Goal: Task Accomplishment & Management: Complete application form

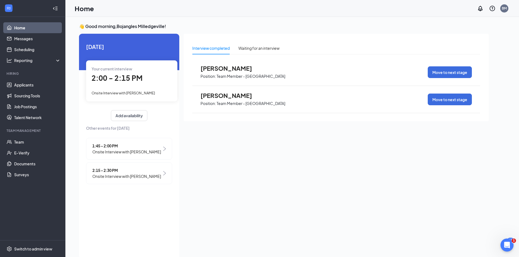
click at [132, 148] on span "1:45 - 2:00 PM" at bounding box center [126, 146] width 69 height 6
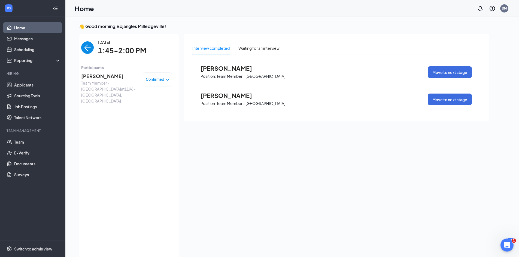
scroll to position [2, 0]
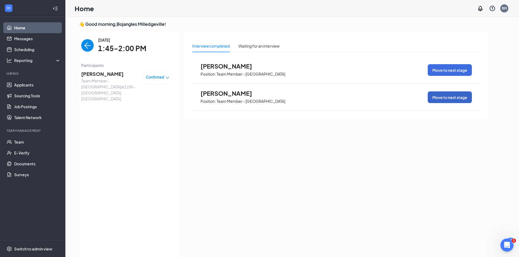
click at [457, 98] on button "Move to next stage" at bounding box center [450, 97] width 44 height 12
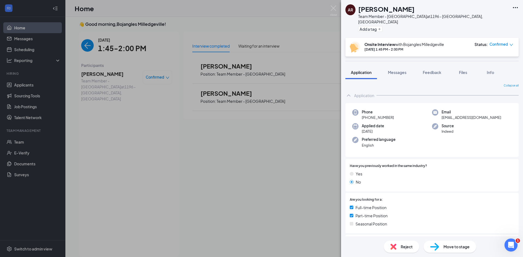
click at [453, 246] on span "Move to stage" at bounding box center [456, 247] width 26 height 6
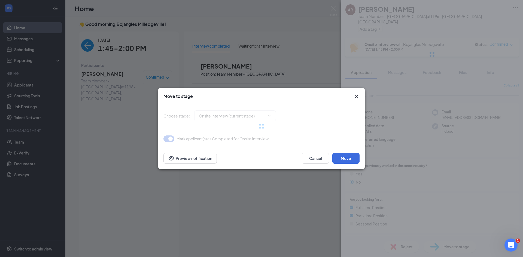
type input "Hiring Complete (final stage)"
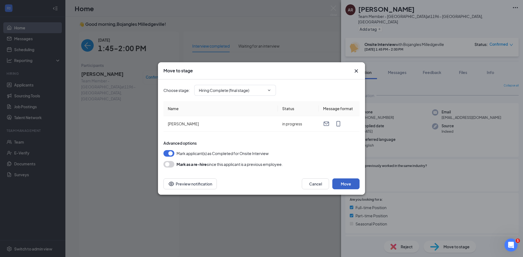
click at [349, 188] on button "Move" at bounding box center [345, 184] width 27 height 11
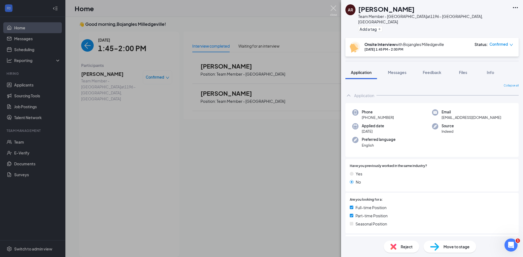
click at [332, 13] on img at bounding box center [333, 10] width 7 height 11
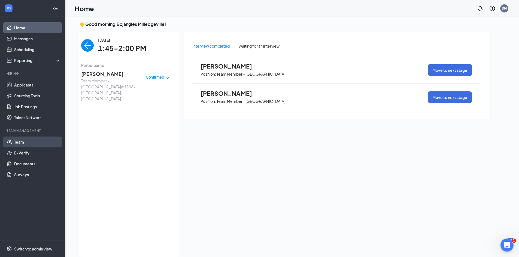
click at [22, 144] on link "Team" at bounding box center [37, 142] width 47 height 11
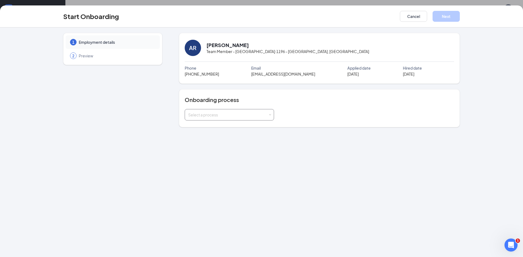
click at [271, 115] on span at bounding box center [269, 115] width 2 height 2
click at [215, 127] on span "New Hire Onboarding" at bounding box center [206, 126] width 38 height 5
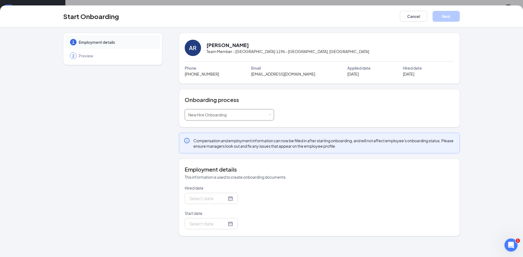
type input "[DATE]"
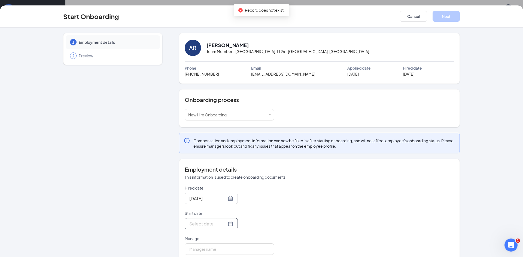
click at [224, 224] on div at bounding box center [211, 224] width 44 height 7
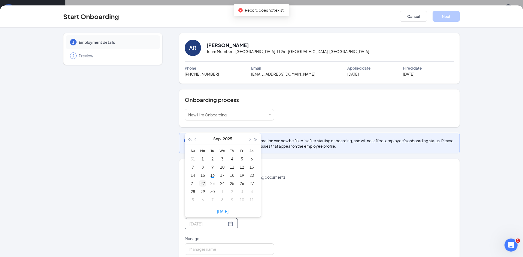
type input "Sep 22, 2025"
click at [203, 185] on div "22" at bounding box center [202, 183] width 7 height 7
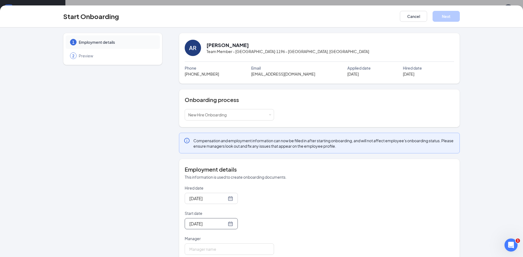
scroll to position [10, 0]
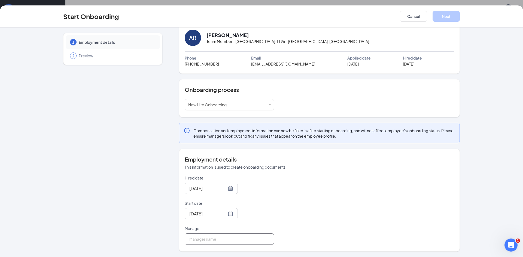
click at [223, 239] on input "Manager" at bounding box center [229, 239] width 89 height 11
type input "Skeithia Horne"
click at [447, 17] on button "Next" at bounding box center [445, 16] width 27 height 11
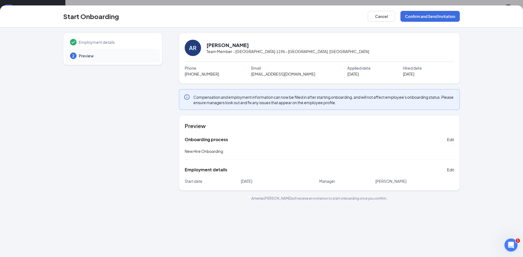
scroll to position [0, 0]
click at [442, 17] on button "Confirm and Send Invitation" at bounding box center [429, 16] width 59 height 11
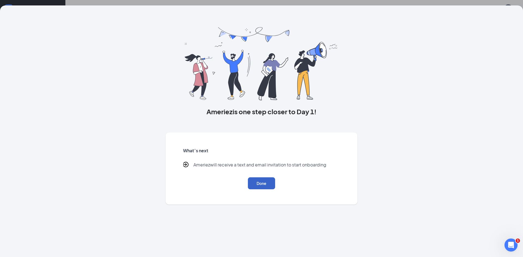
click at [271, 187] on button "Done" at bounding box center [261, 184] width 27 height 12
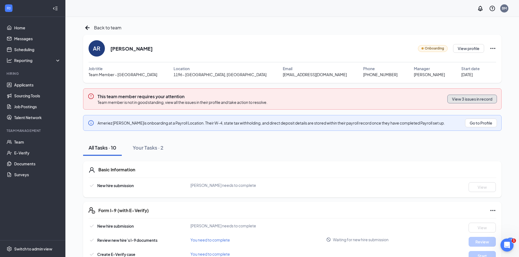
click at [481, 102] on button "View 3 issues in record" at bounding box center [472, 99] width 50 height 9
